Goal: Use online tool/utility: Utilize a website feature to perform a specific function

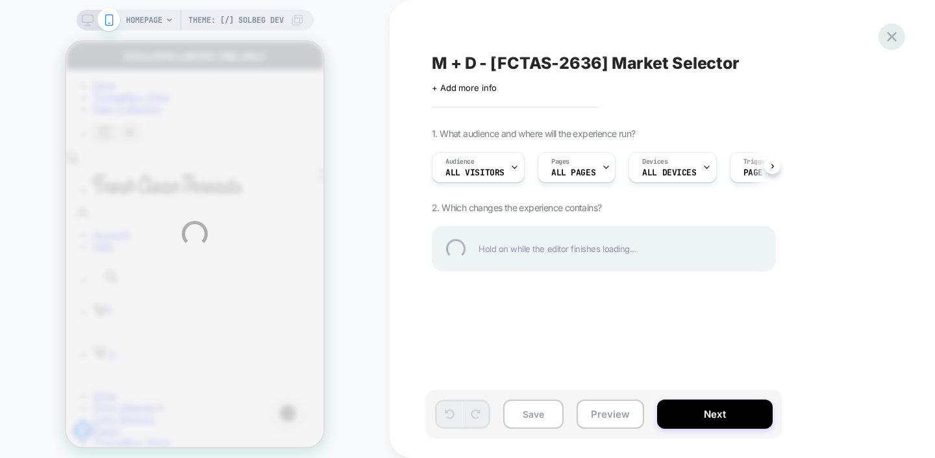
click at [892, 39] on div at bounding box center [891, 36] width 27 height 27
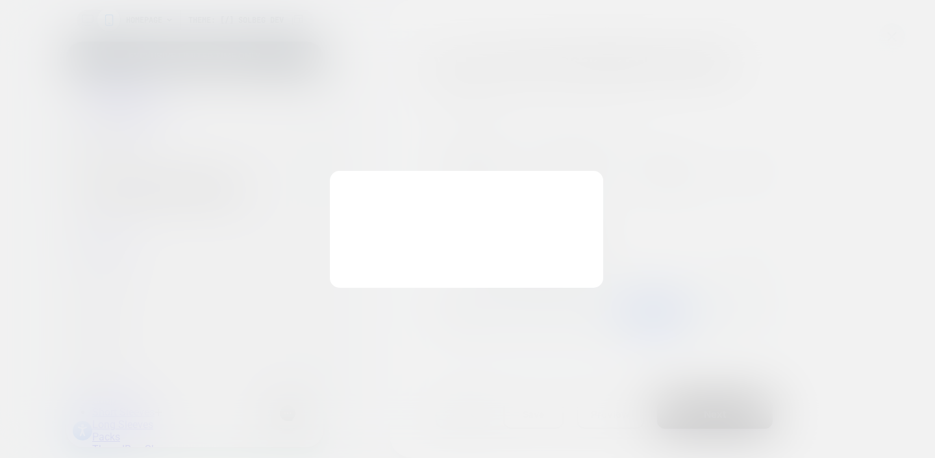
scroll to position [0, 1]
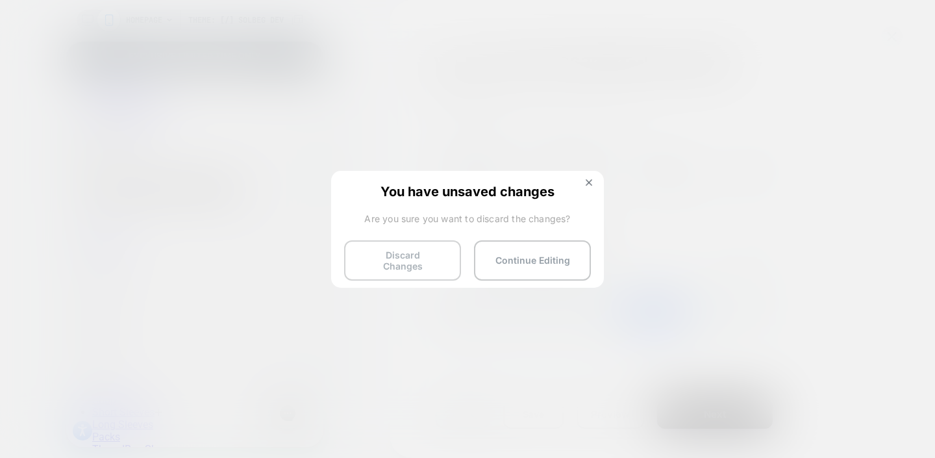
click at [424, 260] on button "Discard Changes" at bounding box center [402, 260] width 117 height 40
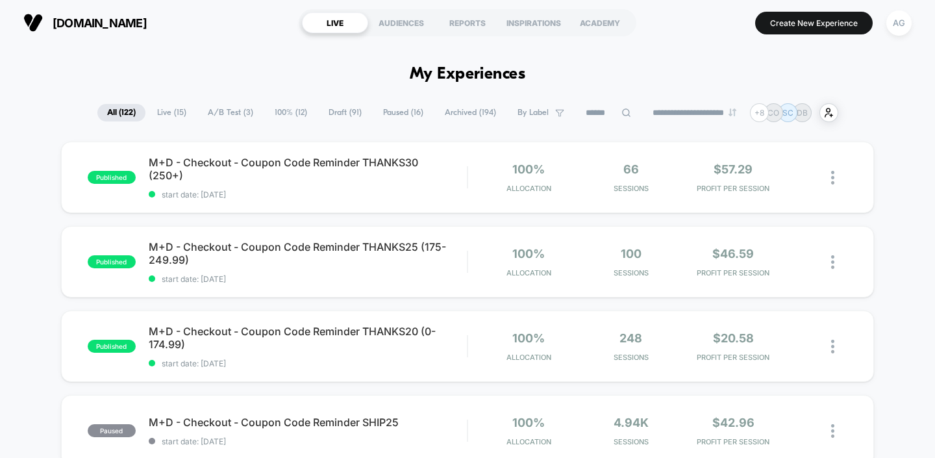
click at [621, 110] on icon at bounding box center [626, 113] width 10 height 10
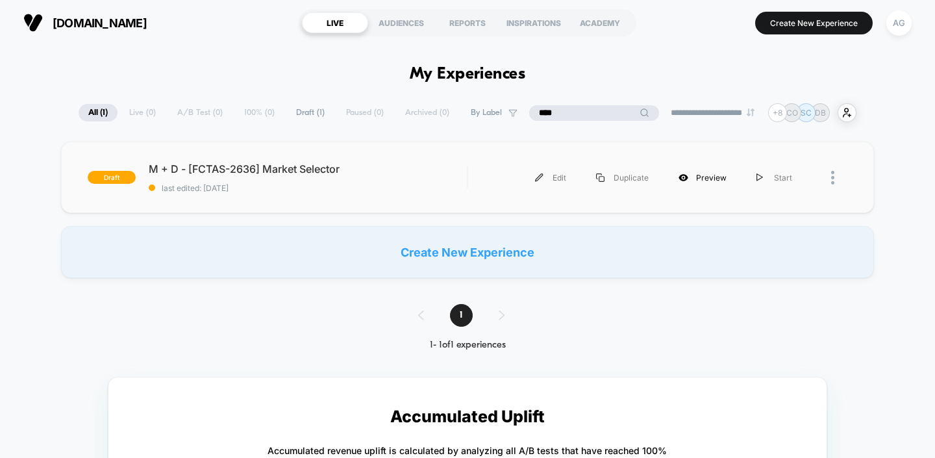
type input "****"
click at [713, 178] on div "Preview" at bounding box center [702, 177] width 78 height 29
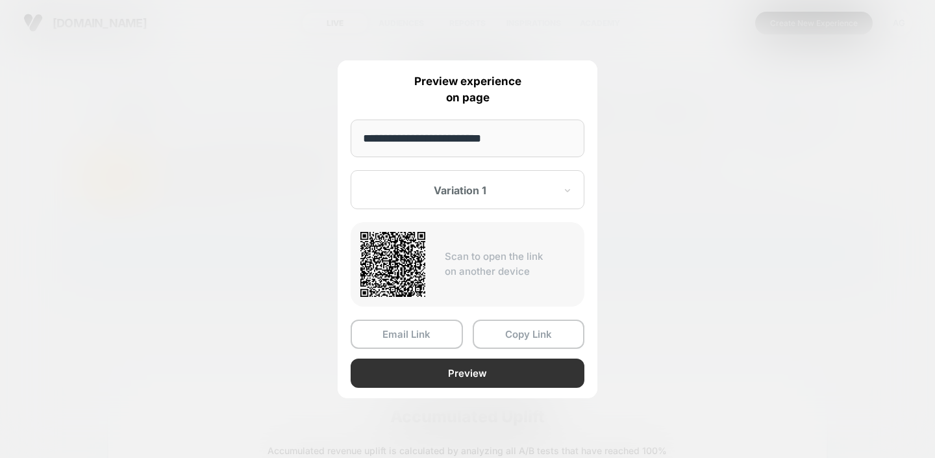
click at [431, 373] on button "Preview" at bounding box center [467, 372] width 234 height 29
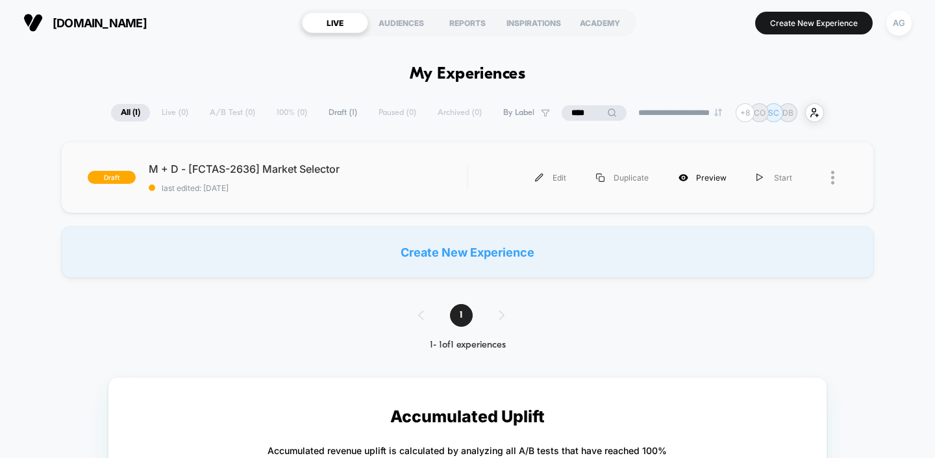
click at [713, 178] on div "Preview" at bounding box center [702, 177] width 78 height 29
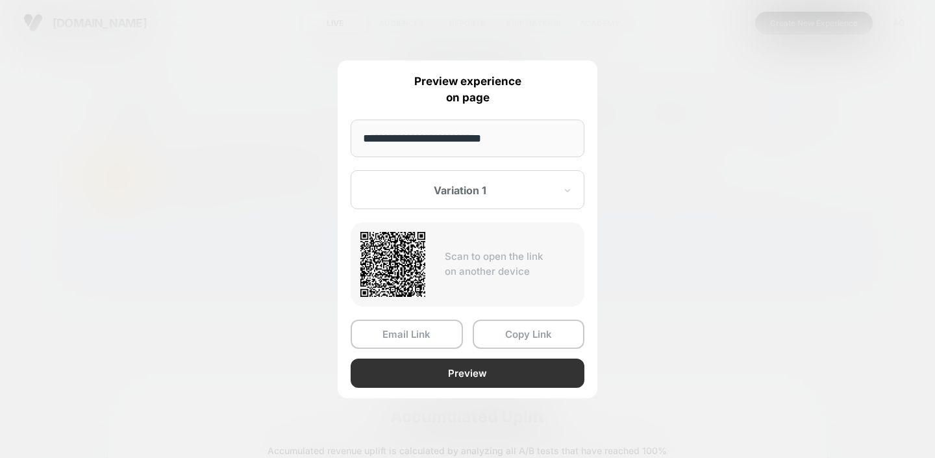
click at [480, 373] on button "Preview" at bounding box center [467, 372] width 234 height 29
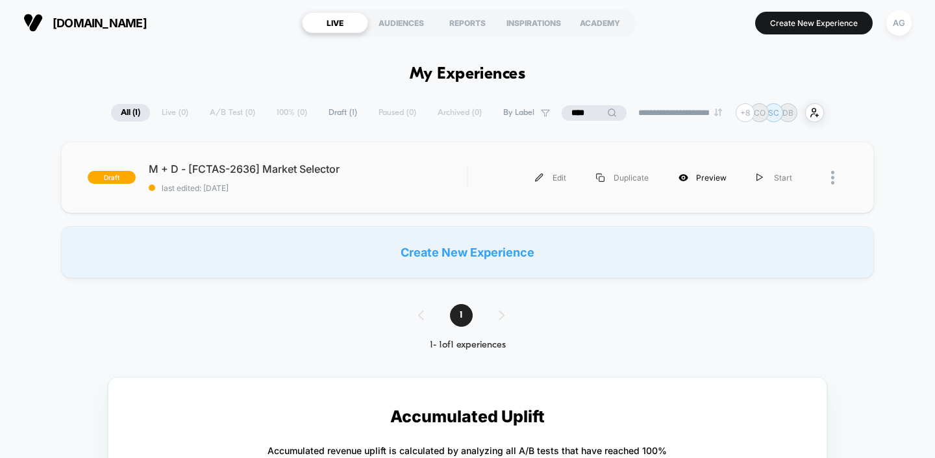
click at [704, 180] on div "Preview" at bounding box center [702, 177] width 78 height 29
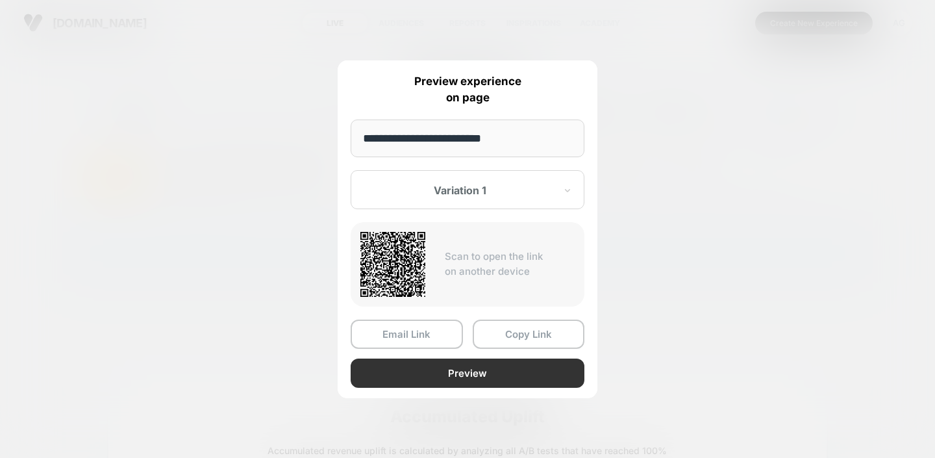
click at [448, 370] on button "Preview" at bounding box center [467, 372] width 234 height 29
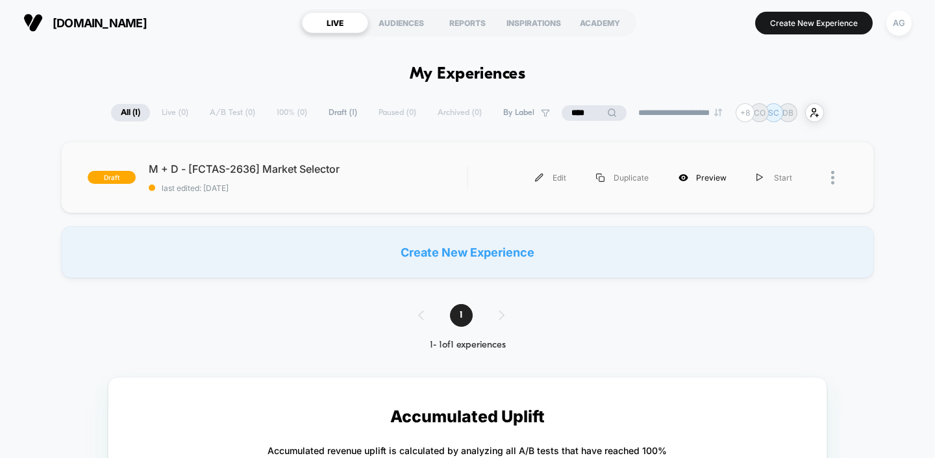
click at [714, 177] on div "Preview" at bounding box center [702, 177] width 78 height 29
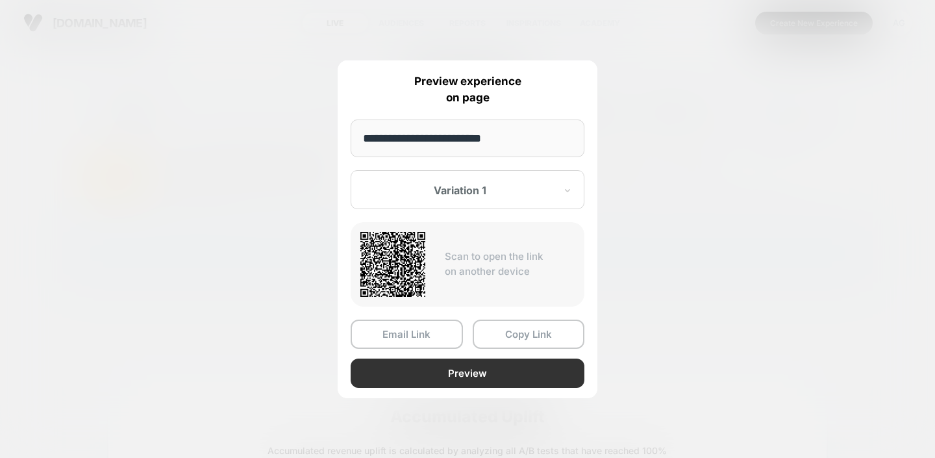
click at [516, 376] on button "Preview" at bounding box center [467, 372] width 234 height 29
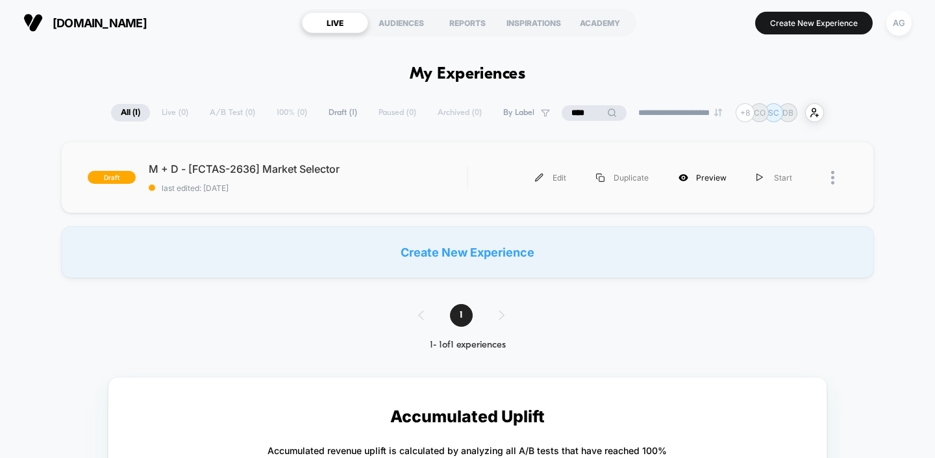
click at [706, 182] on div "Preview" at bounding box center [702, 177] width 78 height 29
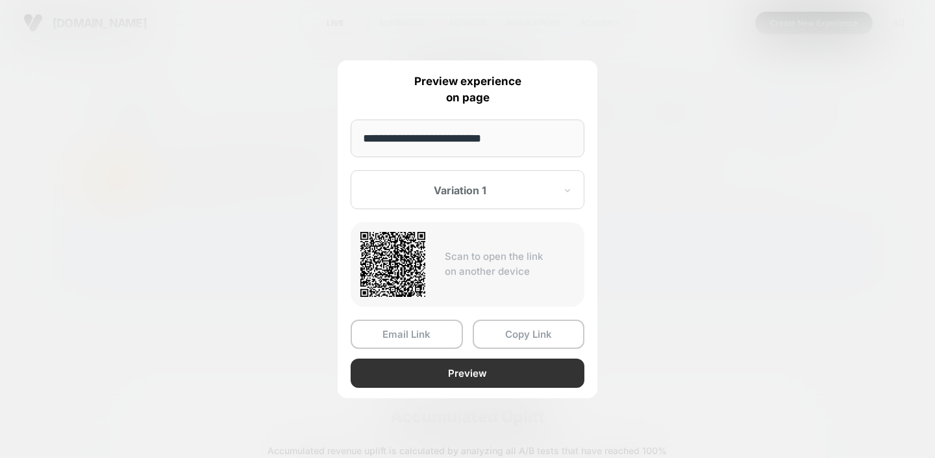
click at [468, 371] on button "Preview" at bounding box center [467, 372] width 234 height 29
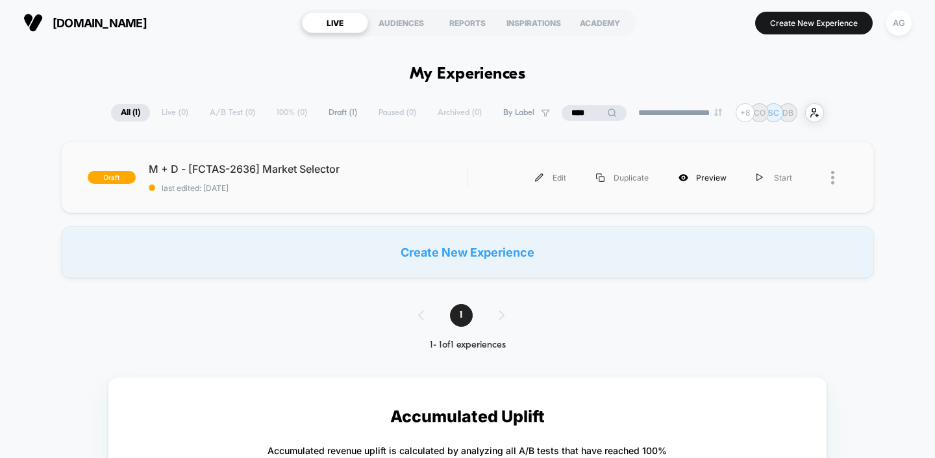
click at [689, 182] on div "Preview" at bounding box center [702, 177] width 78 height 29
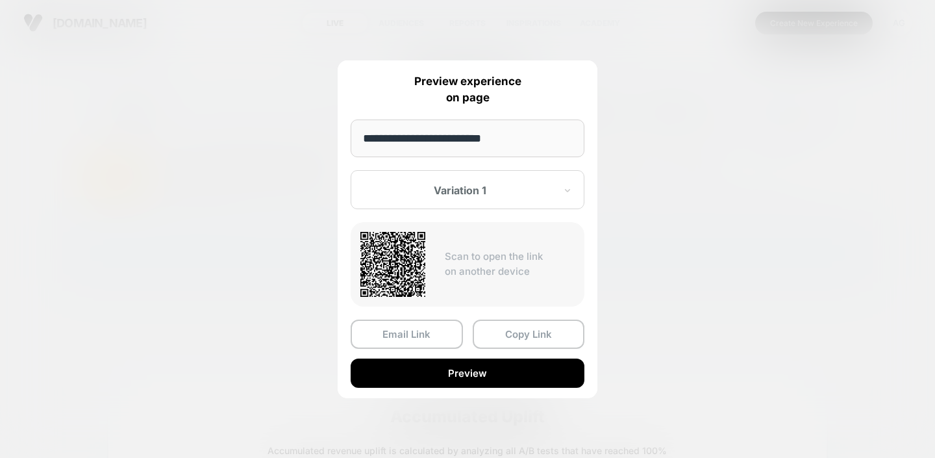
click at [520, 140] on input "**********" at bounding box center [467, 138] width 234 height 38
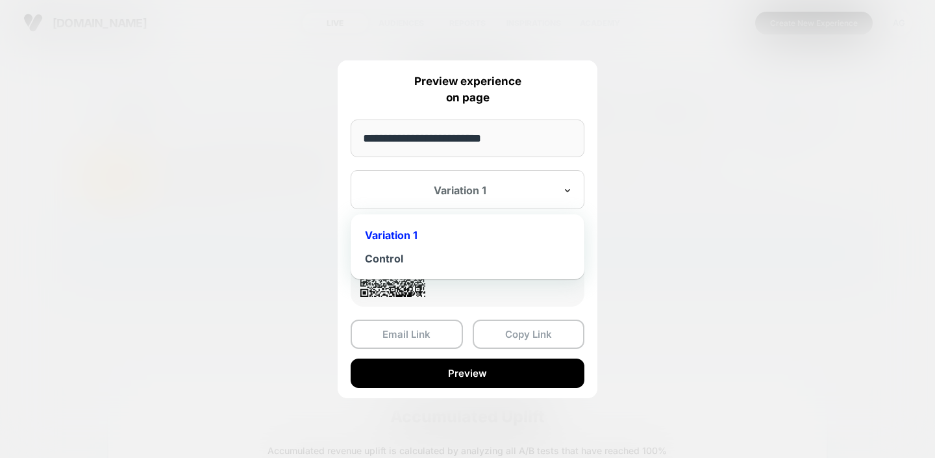
click at [564, 190] on icon at bounding box center [567, 190] width 9 height 13
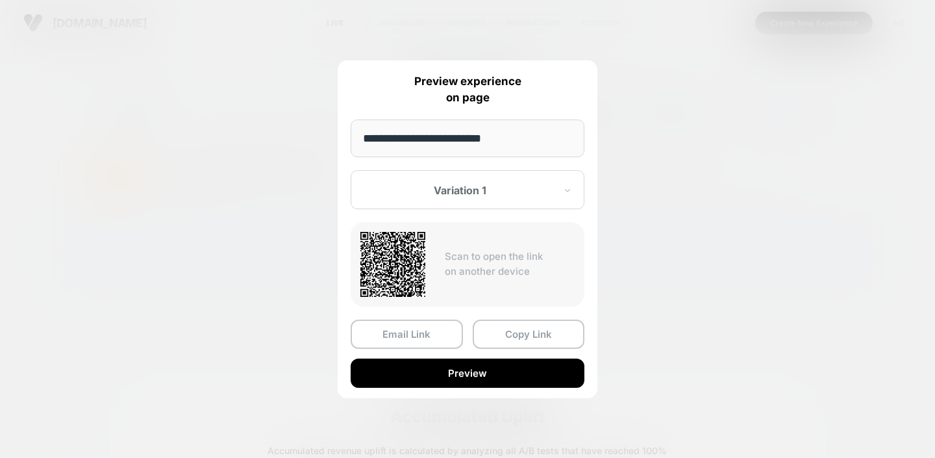
click at [686, 189] on div at bounding box center [467, 229] width 935 height 458
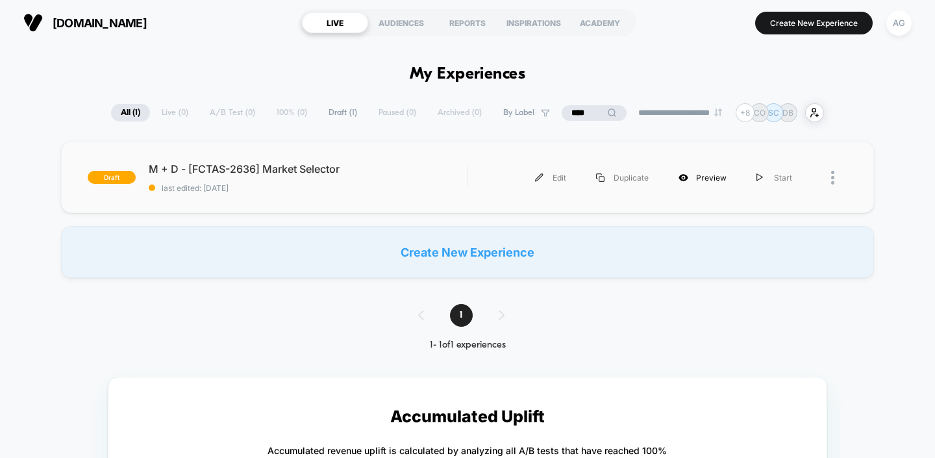
click at [715, 182] on div "Preview" at bounding box center [702, 177] width 78 height 29
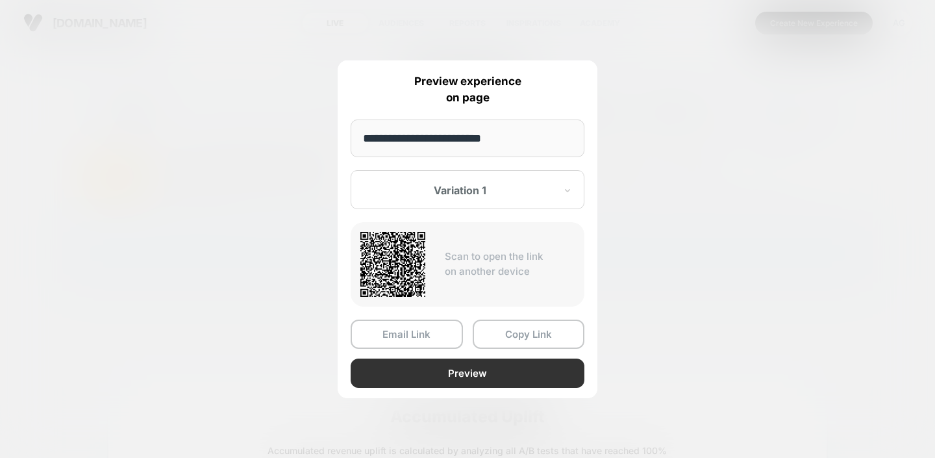
click at [447, 375] on button "Preview" at bounding box center [467, 372] width 234 height 29
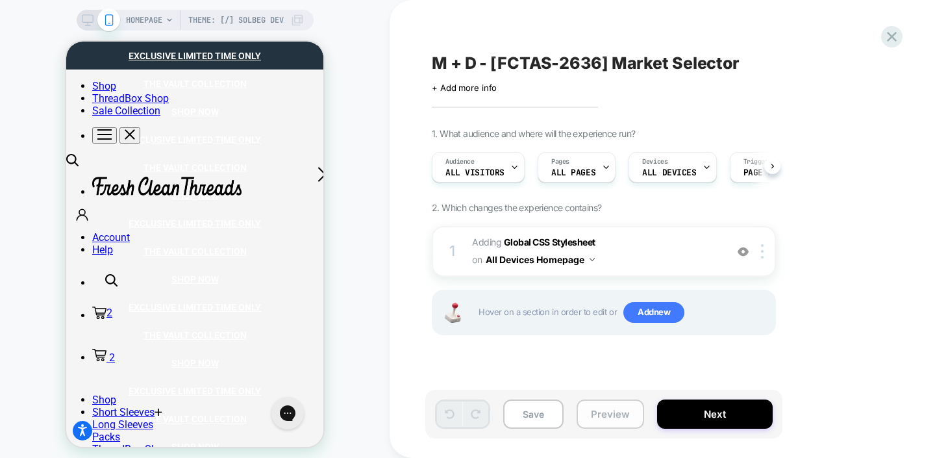
click at [610, 415] on button "Preview" at bounding box center [609, 413] width 67 height 29
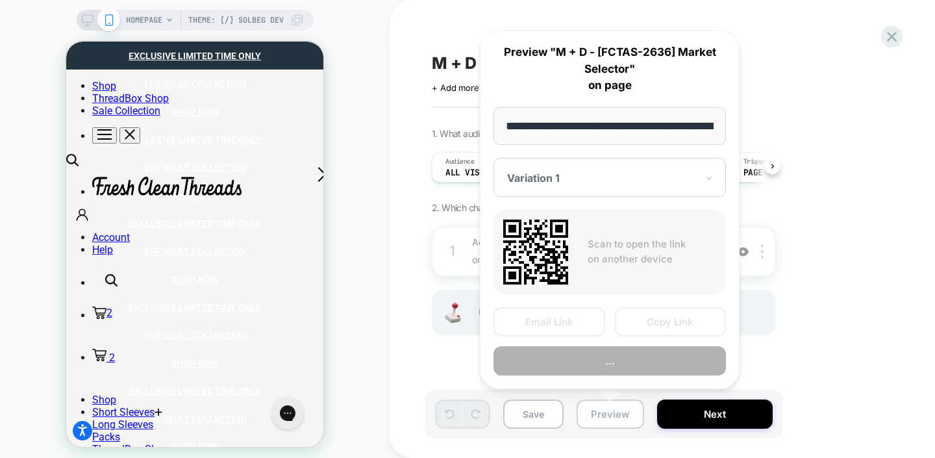
scroll to position [0, 117]
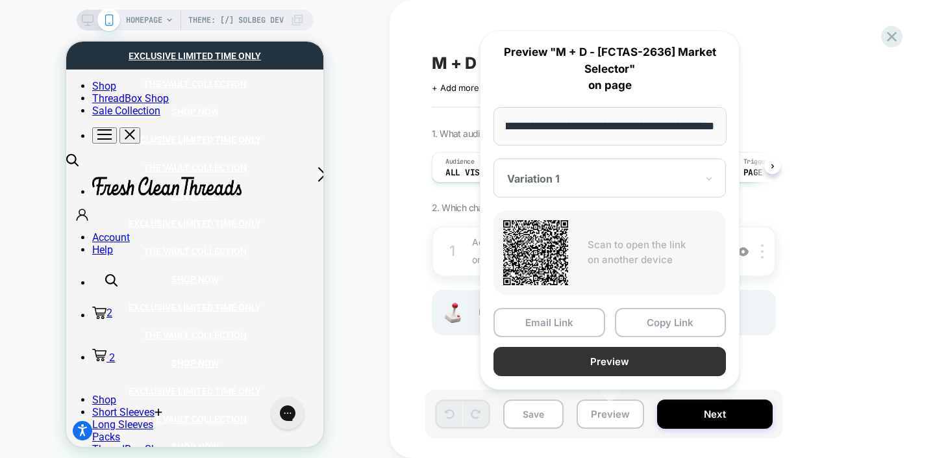
click at [612, 361] on button "Preview" at bounding box center [609, 361] width 232 height 29
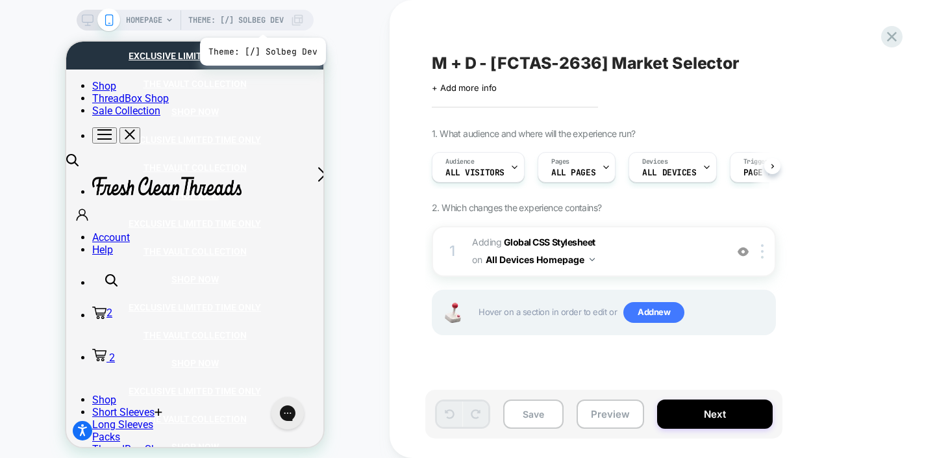
click at [262, 21] on span "Theme: [/] Solbeg Dev" at bounding box center [235, 20] width 95 height 21
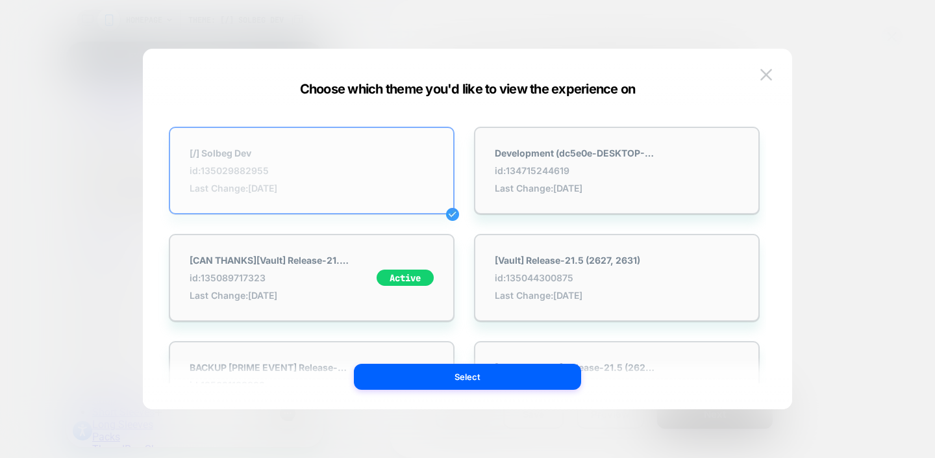
click at [325, 164] on div "[/] Solbeg Dev id: 135029882955 Last Change: [DATE]" at bounding box center [312, 171] width 286 height 88
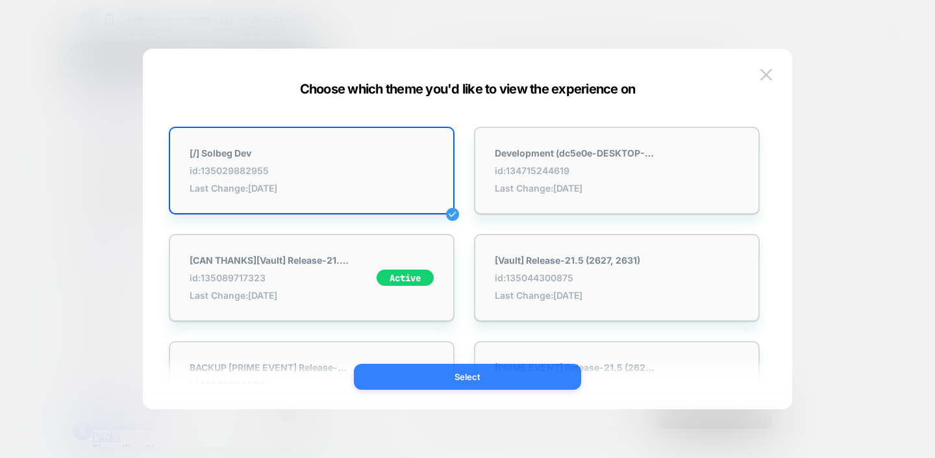
click at [391, 382] on button "Select" at bounding box center [467, 376] width 227 height 26
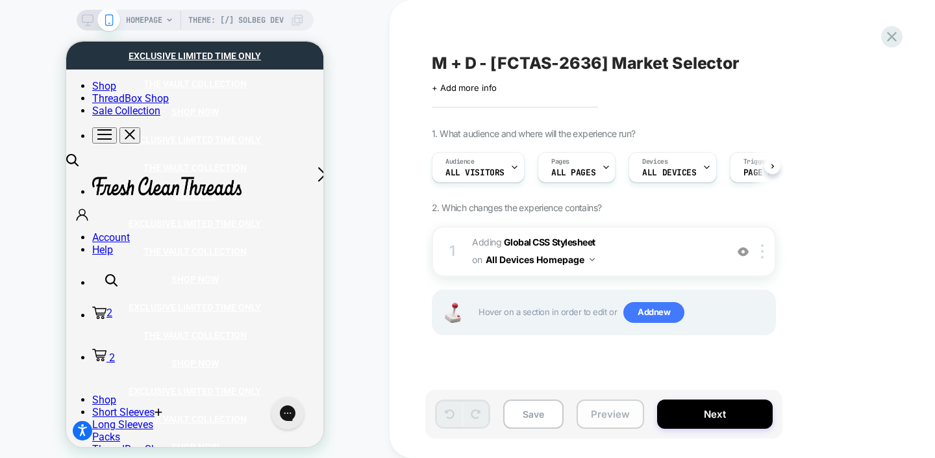
click at [594, 412] on button "Preview" at bounding box center [609, 413] width 67 height 29
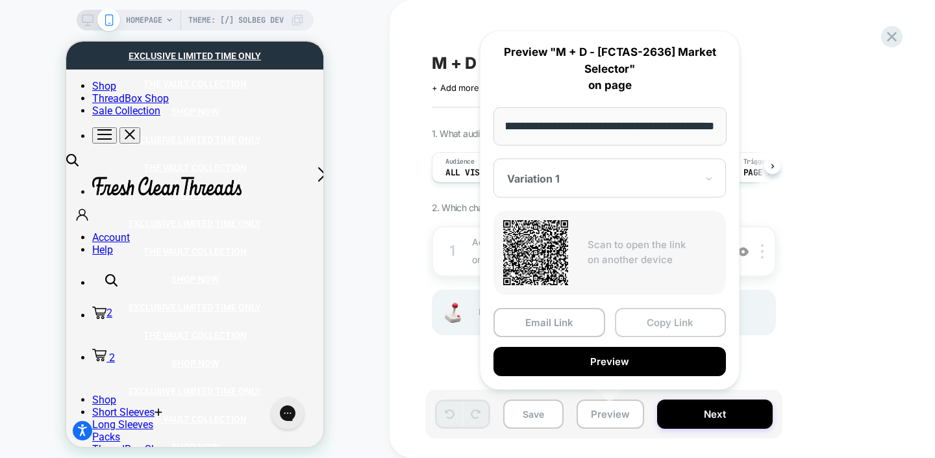
click at [647, 319] on button "Copy Link" at bounding box center [671, 322] width 112 height 29
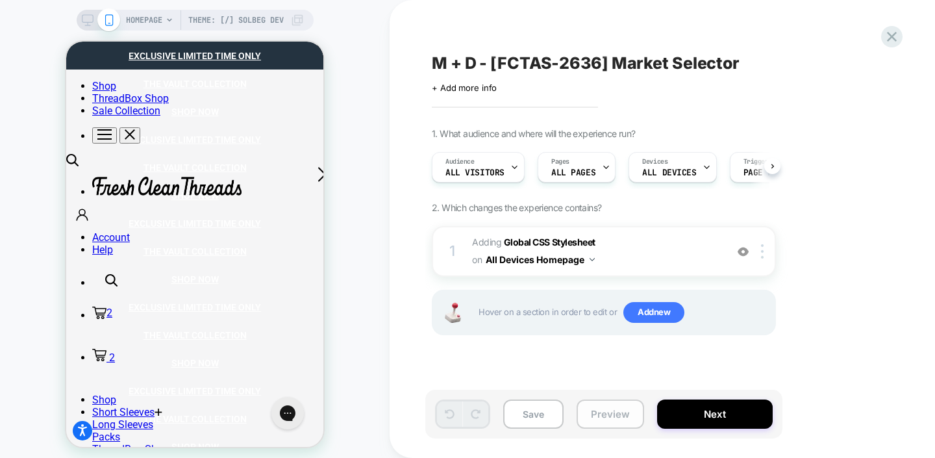
click at [621, 415] on button "Preview" at bounding box center [609, 413] width 67 height 29
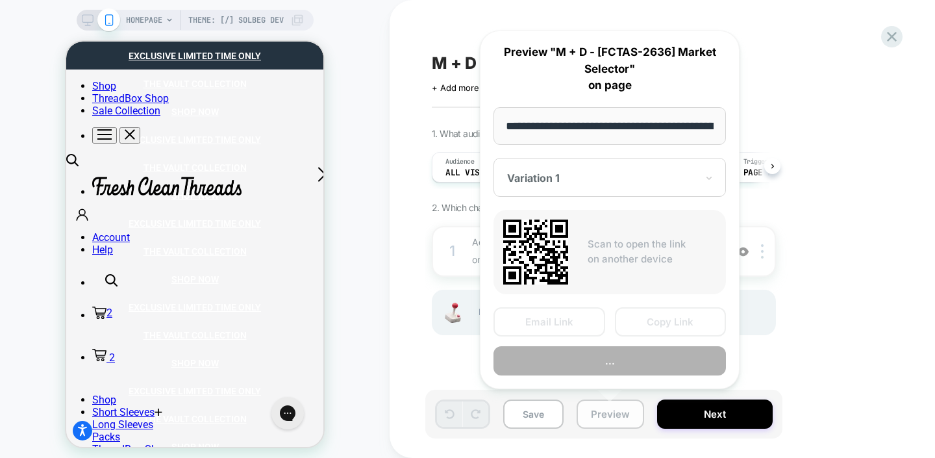
scroll to position [0, 117]
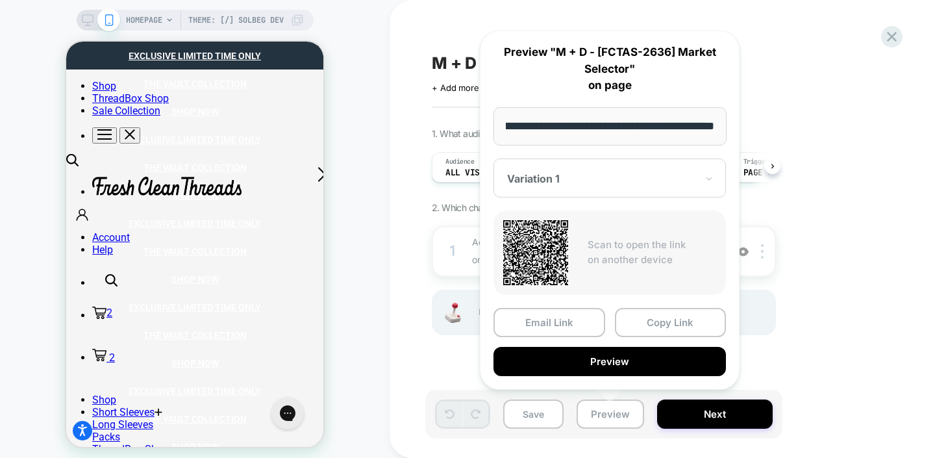
click at [824, 335] on div "1. What audience and where will the experience run? Audience All Visitors Pages…" at bounding box center [669, 247] width 474 height 239
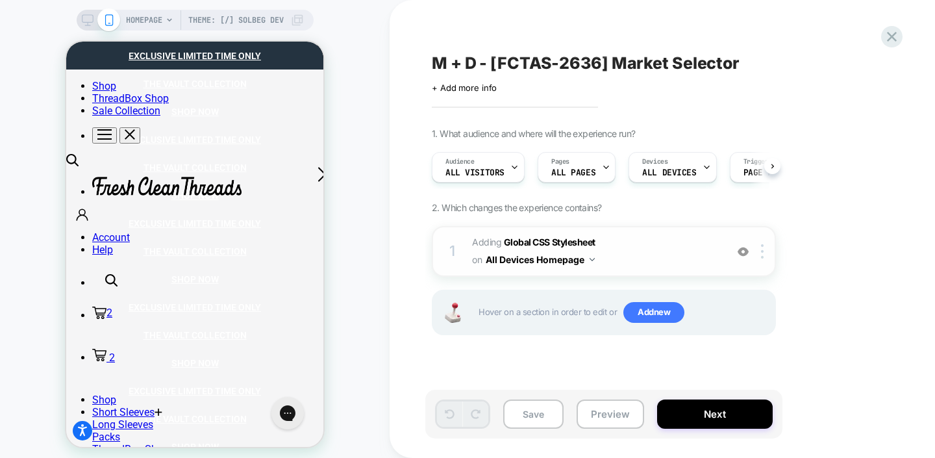
click at [634, 243] on span "Adding Global CSS Stylesheet on All Devices Homepage" at bounding box center [595, 251] width 247 height 35
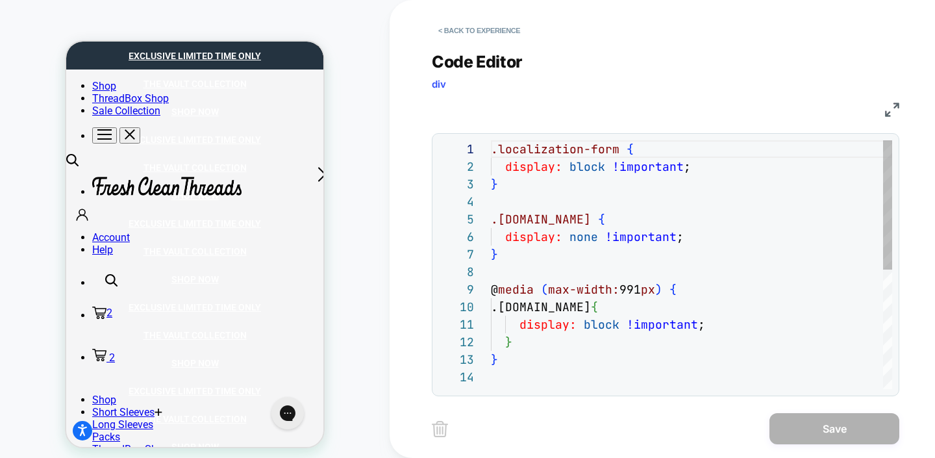
scroll to position [175, 0]
click at [441, 29] on button "< Back to experience" at bounding box center [479, 30] width 95 height 21
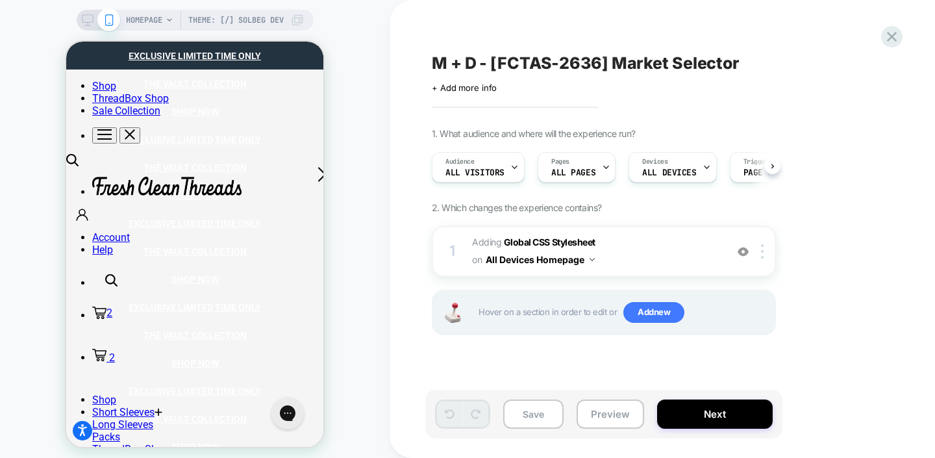
scroll to position [0, 1]
